Goal: Task Accomplishment & Management: Use online tool/utility

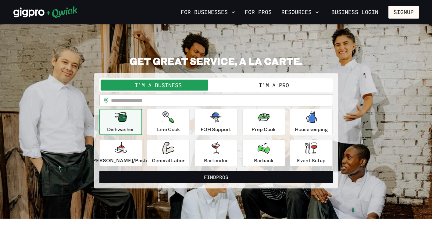
click at [38, 11] on icon at bounding box center [45, 12] width 64 height 12
click at [156, 99] on input "text" at bounding box center [222, 100] width 222 height 12
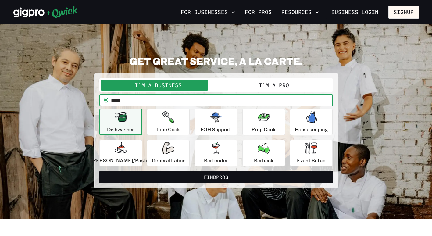
type input "*****"
click at [99, 171] on button "Find Pros" at bounding box center [216, 177] width 234 height 12
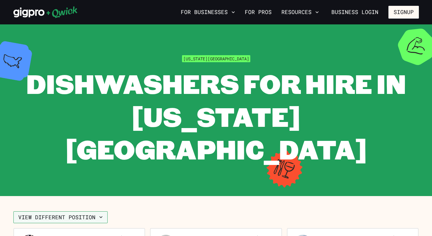
click at [99, 214] on icon "button" at bounding box center [101, 217] width 6 height 6
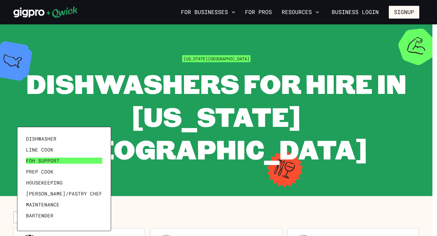
click at [50, 163] on span "FOH Support" at bounding box center [43, 161] width 34 height 6
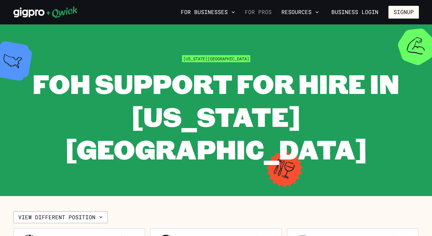
click at [258, 13] on link "For Pros" at bounding box center [259, 12] width 32 height 10
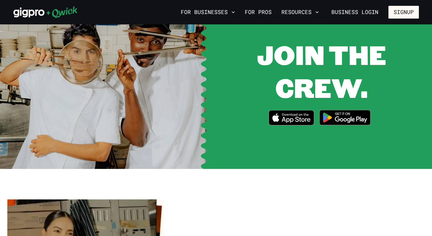
scroll to position [834, 0]
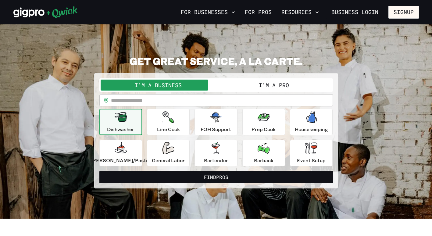
click at [128, 103] on input "text" at bounding box center [222, 100] width 222 height 12
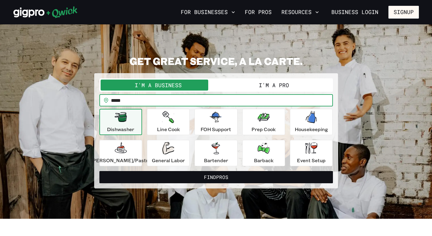
type input "*****"
click at [99, 171] on button "Find Pros" at bounding box center [216, 177] width 234 height 12
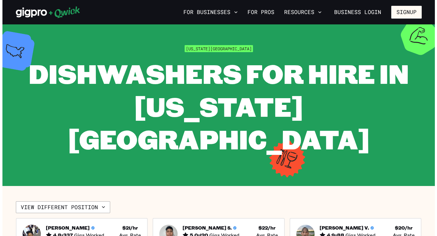
scroll to position [9, 0]
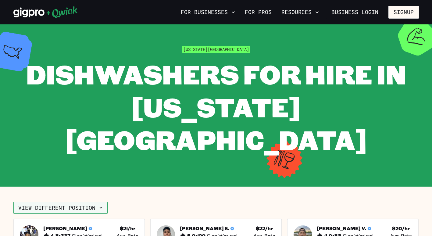
click at [95, 202] on button "View different position" at bounding box center [60, 208] width 94 height 12
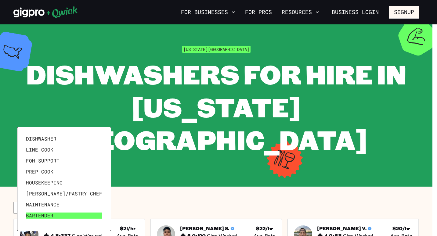
click at [43, 212] on link "Bartender" at bounding box center [63, 215] width 81 height 11
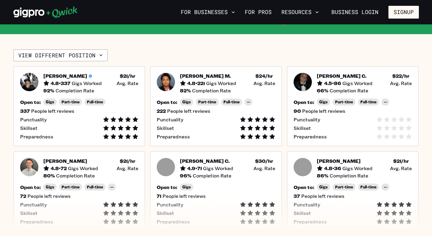
scroll to position [120, 0]
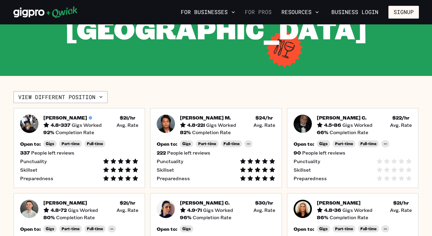
click at [259, 11] on link "For Pros" at bounding box center [259, 12] width 32 height 10
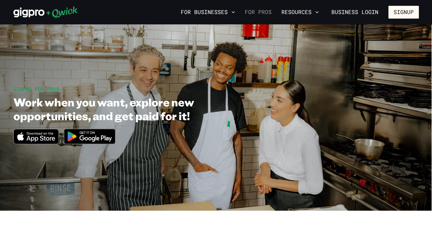
click at [252, 9] on link "For Pros" at bounding box center [259, 12] width 32 height 10
click at [257, 12] on link "For Pros" at bounding box center [259, 12] width 32 height 10
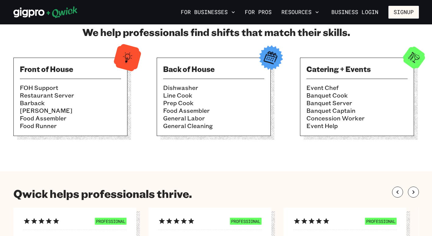
scroll to position [216, 0]
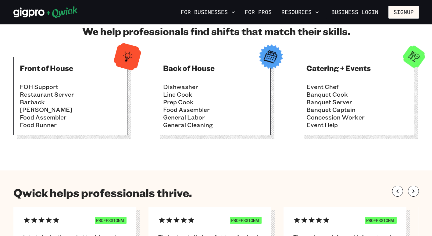
click at [323, 95] on li "Banquet Cook" at bounding box center [357, 95] width 101 height 8
click at [416, 55] on img at bounding box center [414, 57] width 30 height 30
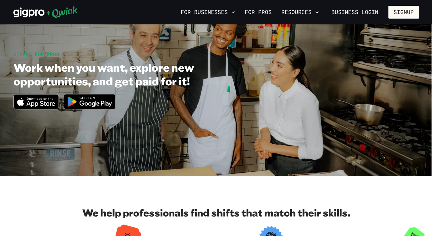
scroll to position [0, 0]
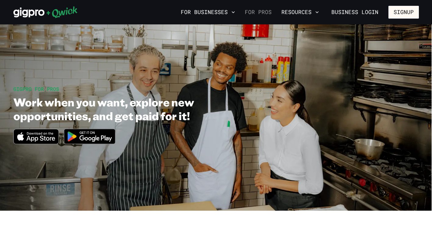
click at [270, 12] on link "For Pros" at bounding box center [259, 12] width 32 height 10
click at [37, 10] on icon at bounding box center [28, 13] width 31 height 10
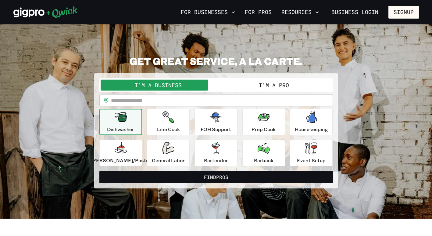
click at [173, 97] on input "text" at bounding box center [222, 100] width 222 height 12
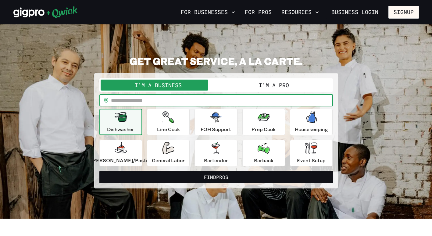
type input "*****"
click at [99, 171] on button "Find Pros" at bounding box center [216, 177] width 234 height 12
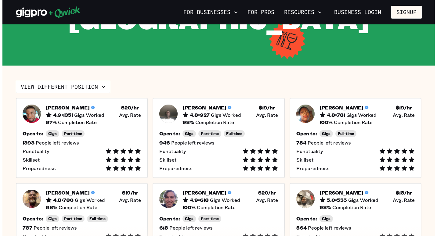
scroll to position [102, 0]
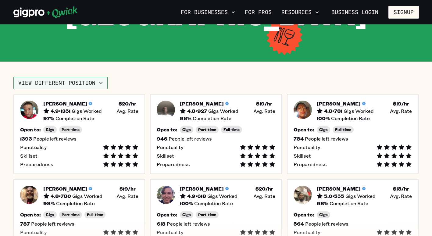
click at [102, 83] on icon "button" at bounding box center [101, 83] width 6 height 6
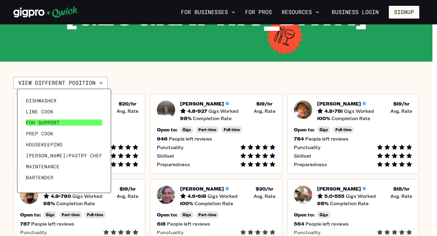
click at [53, 120] on span "FOH Support" at bounding box center [43, 123] width 34 height 6
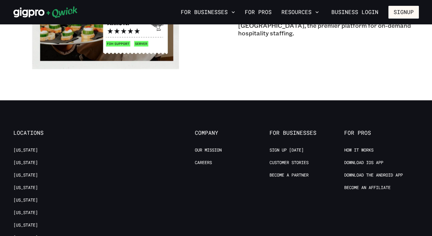
scroll to position [561, 0]
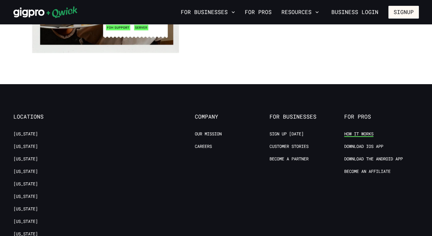
click at [361, 136] on link "How it Works" at bounding box center [359, 134] width 29 height 6
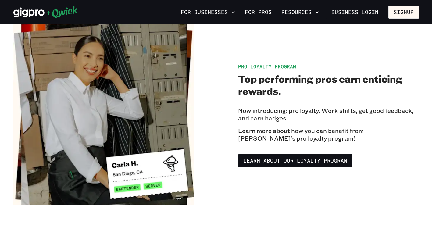
scroll to position [990, 0]
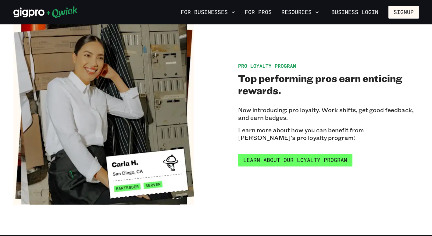
click at [307, 154] on link "Learn about our Loyalty Program" at bounding box center [295, 160] width 114 height 13
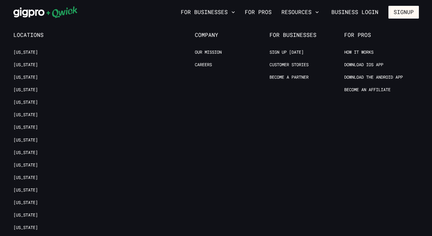
scroll to position [1229, 0]
